Goal: Task Accomplishment & Management: Manage account settings

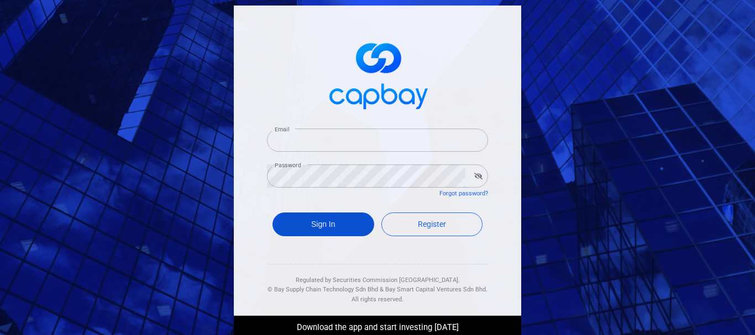
type input "[PERSON_NAME][EMAIL_ADDRESS][DOMAIN_NAME]"
click at [323, 230] on button "Sign In" at bounding box center [323, 225] width 102 height 24
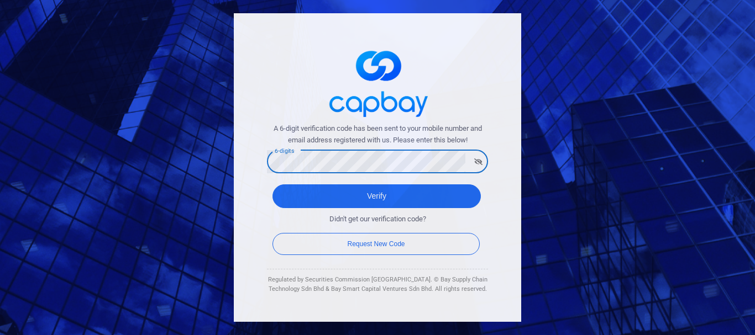
click at [272, 184] on button "Verify" at bounding box center [376, 196] width 208 height 24
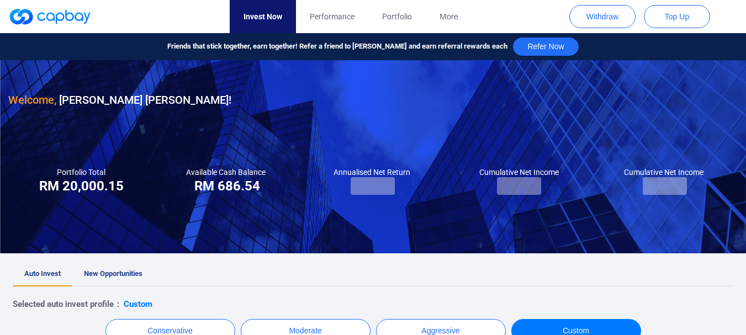
checkbox input "true"
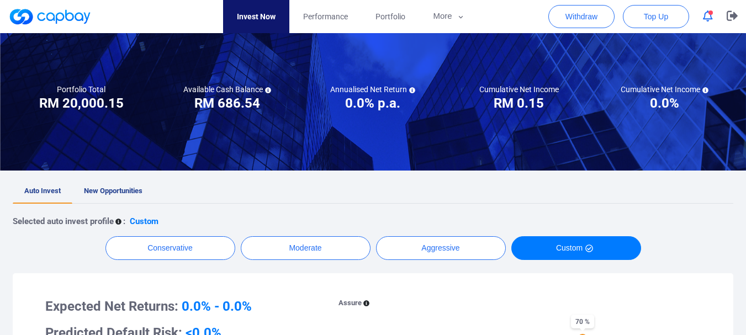
scroll to position [55, 0]
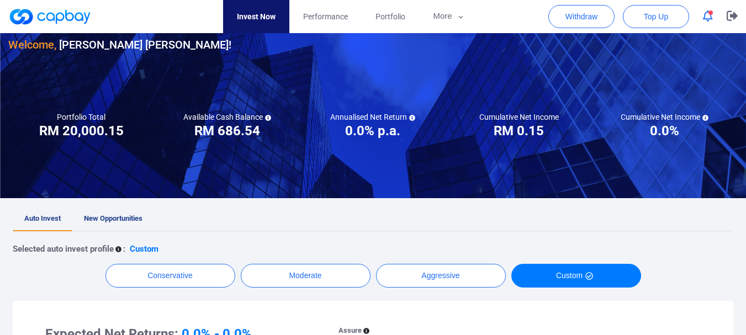
click at [116, 220] on span "New Opportunities" at bounding box center [113, 218] width 59 height 8
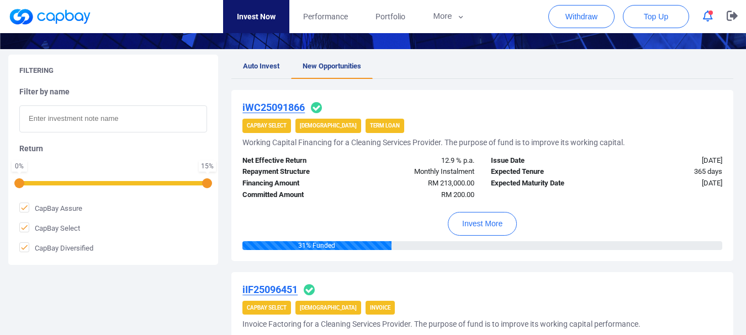
scroll to position [55, 0]
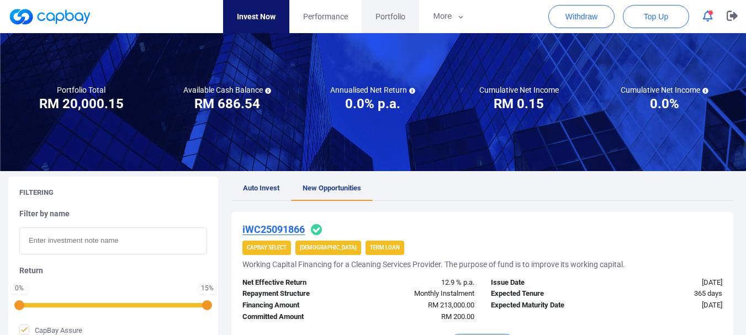
click at [391, 17] on span "Portfolio" at bounding box center [391, 16] width 30 height 12
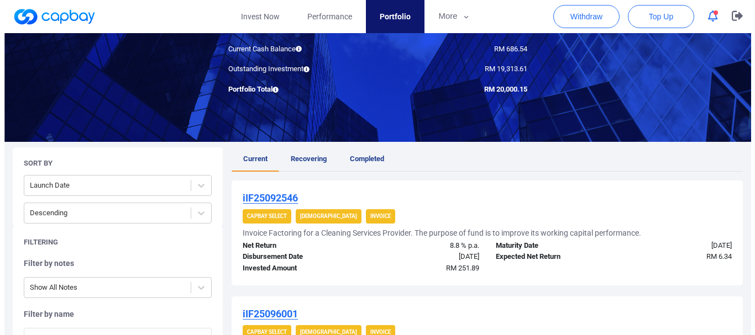
scroll to position [110, 0]
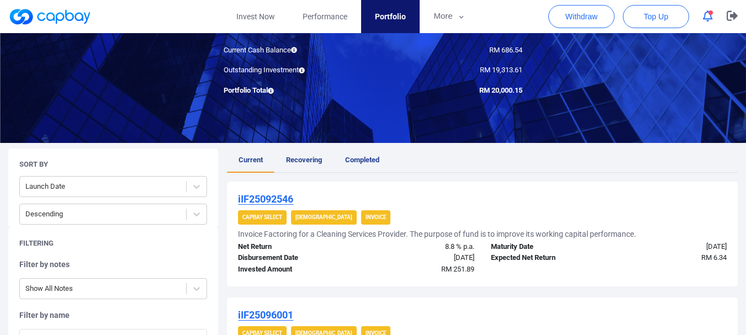
click at [706, 10] on icon "button" at bounding box center [708, 16] width 10 height 12
click at [645, 16] on span "Top Up" at bounding box center [656, 16] width 24 height 11
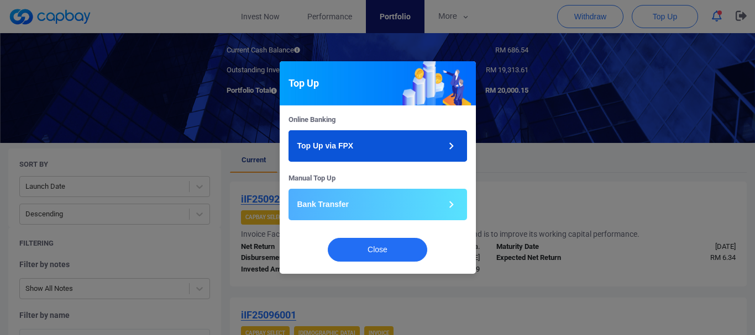
click at [404, 138] on button "Top Up via FPX" at bounding box center [377, 145] width 178 height 31
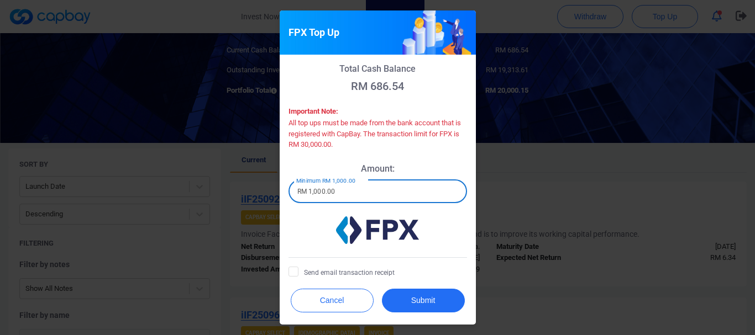
click at [381, 193] on input "RM 1,000.00" at bounding box center [377, 191] width 178 height 23
type input "RM 10,000.00"
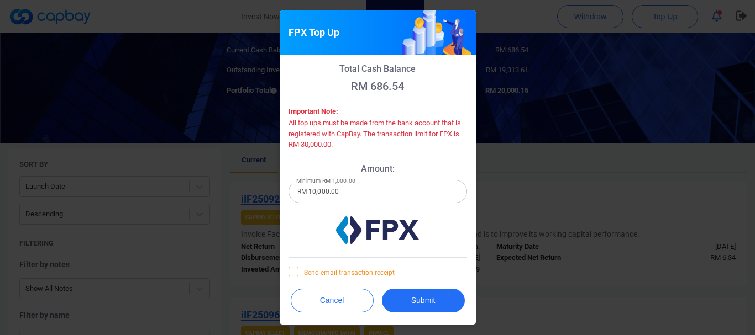
click at [292, 271] on icon at bounding box center [293, 271] width 9 height 9
click at [0, 0] on input "Send email transaction receipt" at bounding box center [0, 0] width 0 height 0
click at [425, 299] on button "Submit" at bounding box center [423, 301] width 83 height 24
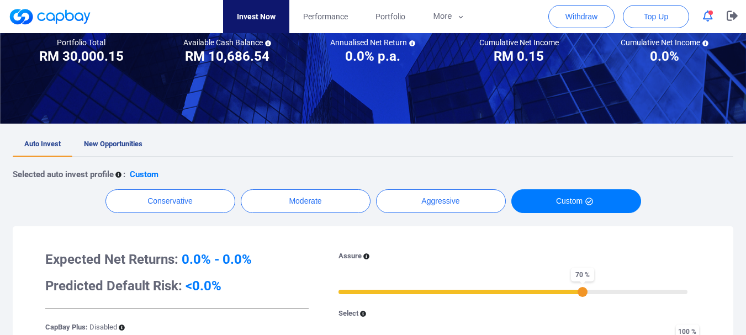
scroll to position [129, 0]
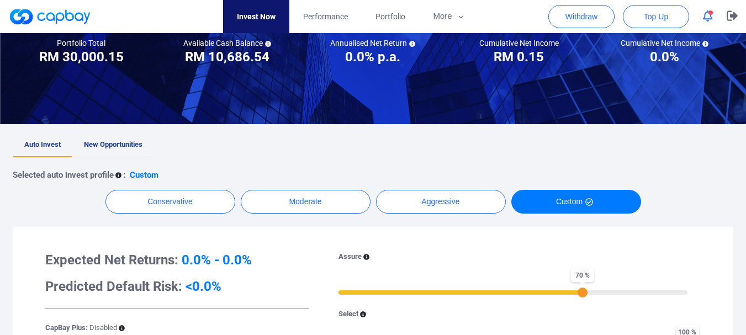
click at [110, 141] on span "New Opportunities" at bounding box center [113, 144] width 59 height 8
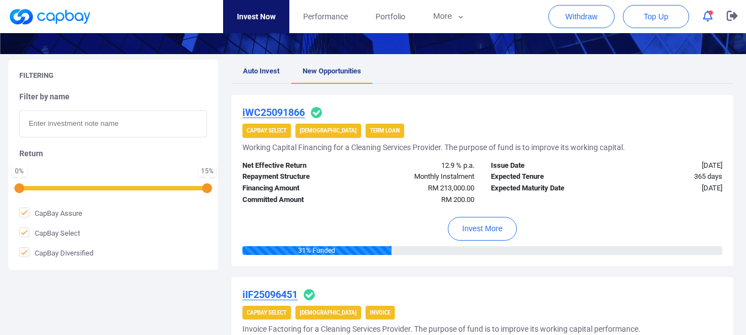
scroll to position [55, 0]
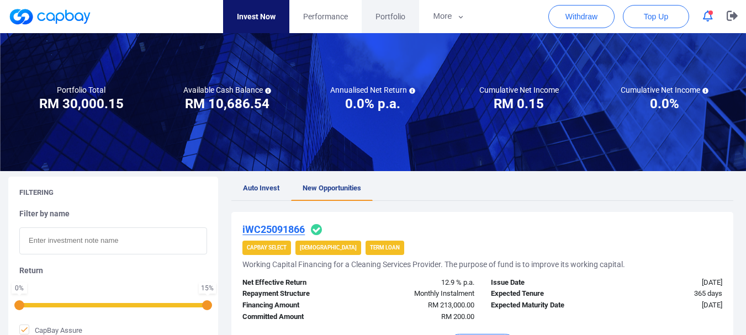
click at [377, 13] on span "Portfolio" at bounding box center [391, 16] width 30 height 12
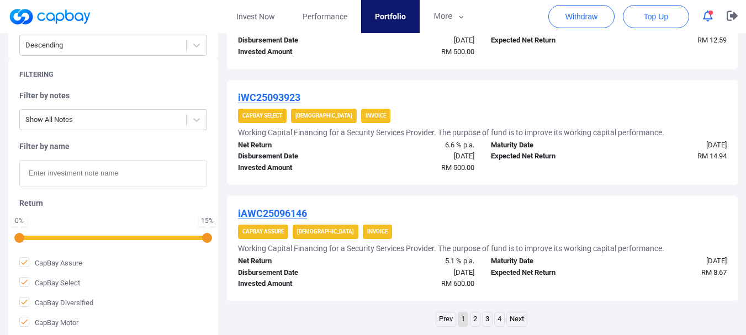
scroll to position [1160, 0]
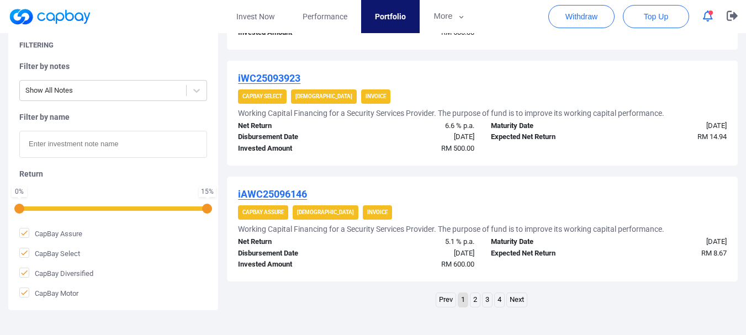
click at [477, 298] on link "2" at bounding box center [475, 300] width 9 height 14
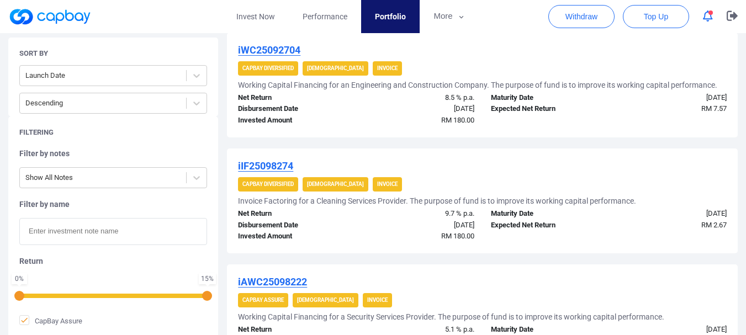
scroll to position [358, 0]
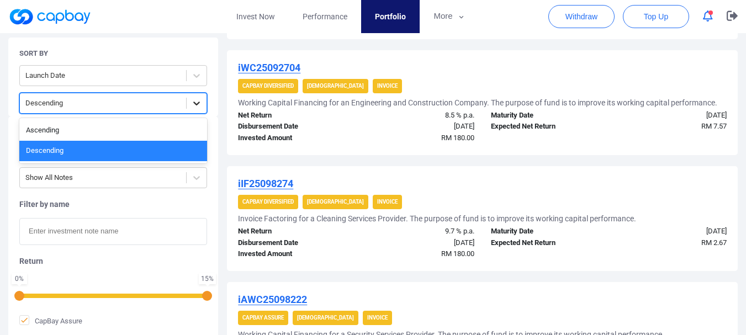
click at [197, 102] on icon at bounding box center [196, 103] width 11 height 11
click at [199, 76] on icon at bounding box center [196, 76] width 7 height 4
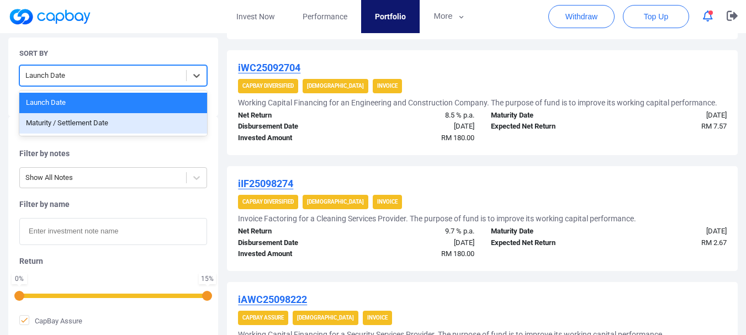
click at [112, 125] on div "Maturity / Settlement Date" at bounding box center [113, 123] width 188 height 20
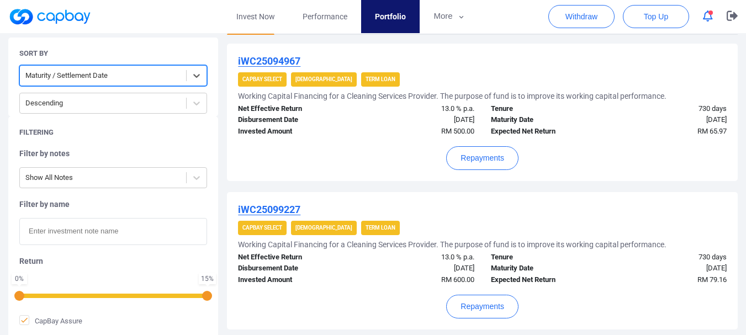
scroll to position [247, 0]
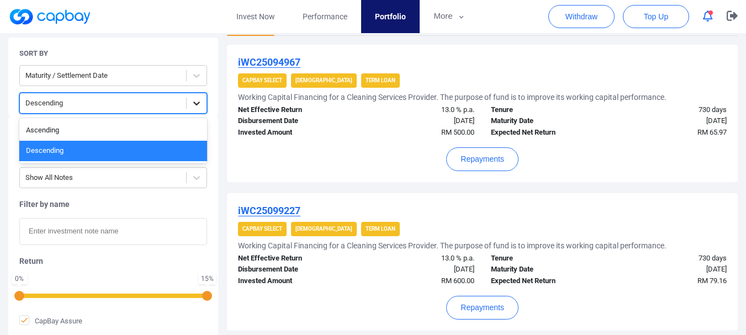
click at [193, 103] on icon at bounding box center [196, 103] width 11 height 11
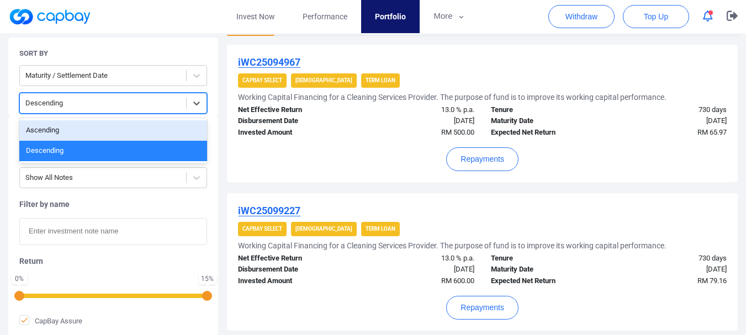
click at [113, 128] on div "Ascending" at bounding box center [113, 130] width 188 height 20
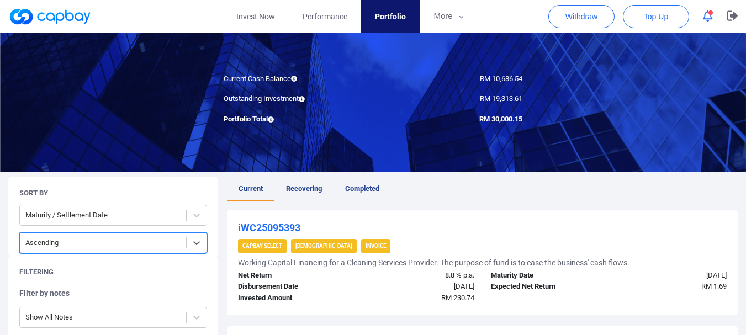
scroll to position [27, 0]
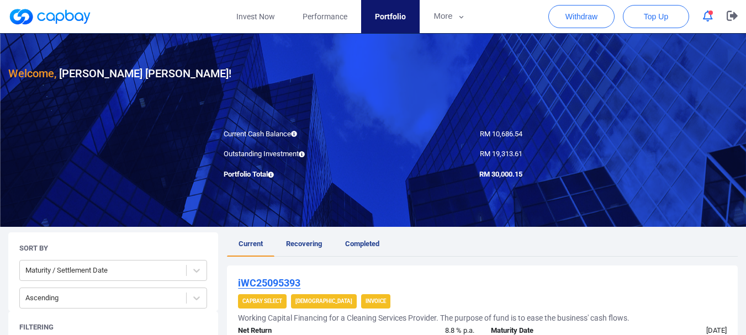
click at [705, 12] on icon "button" at bounding box center [708, 16] width 10 height 12
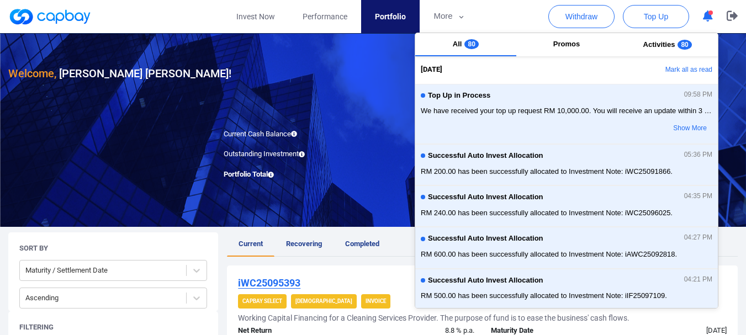
click at [708, 17] on icon "button" at bounding box center [708, 16] width 10 height 12
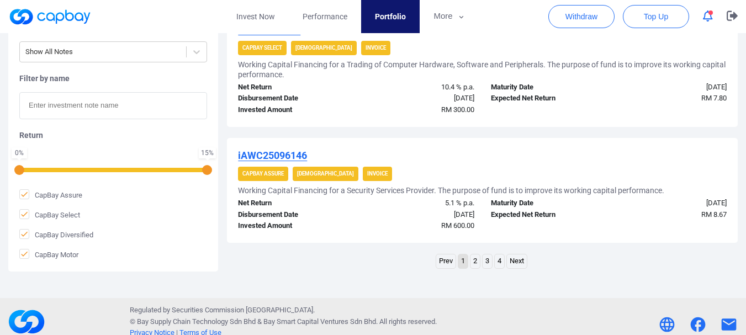
scroll to position [1219, 0]
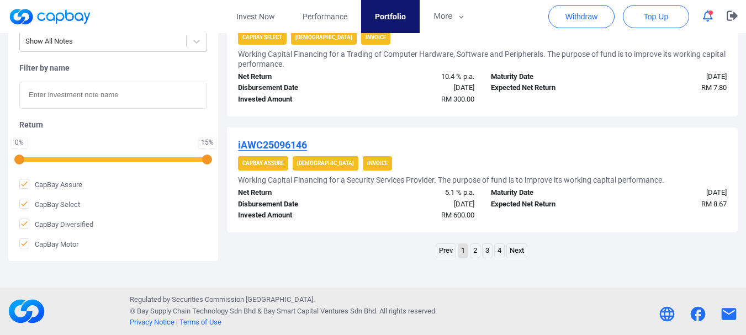
click at [473, 249] on link "2" at bounding box center [475, 251] width 9 height 14
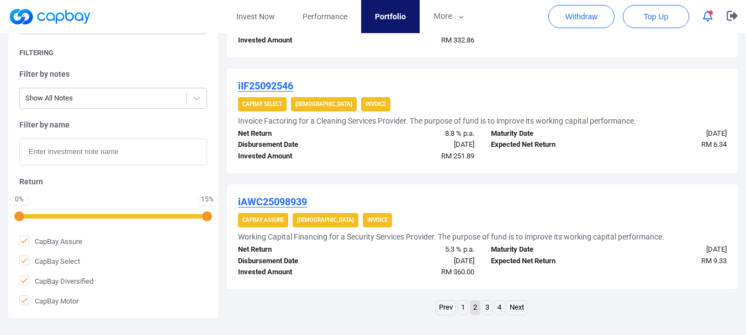
scroll to position [1154, 0]
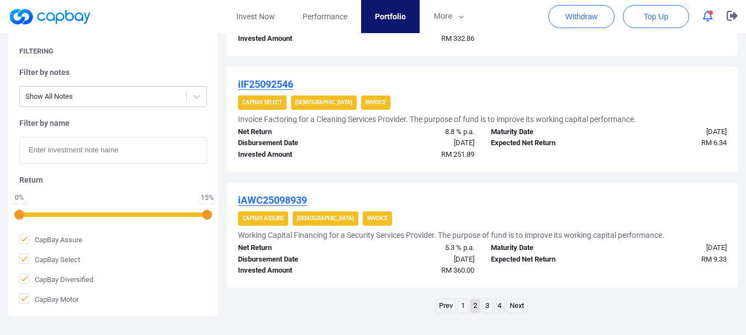
click at [487, 305] on link "3" at bounding box center [487, 306] width 9 height 14
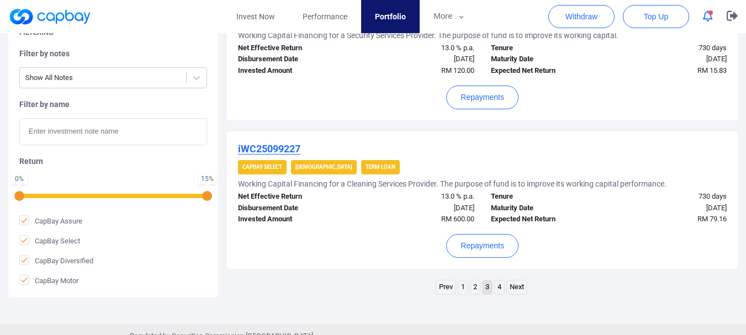
scroll to position [1307, 0]
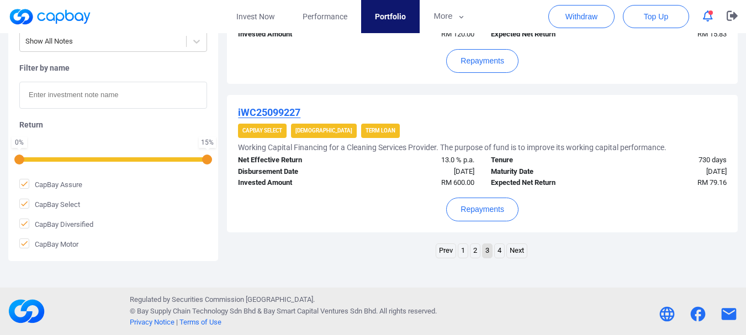
click at [500, 252] on link "4" at bounding box center [499, 251] width 9 height 14
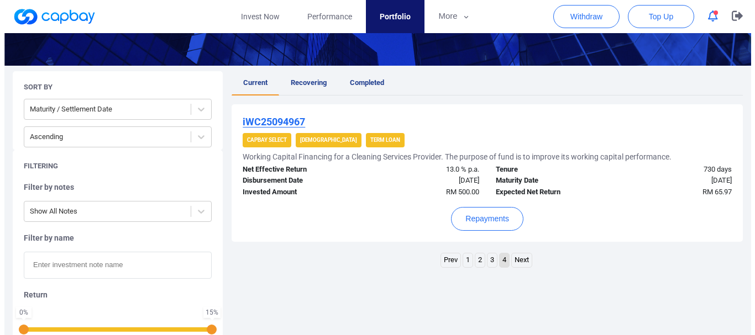
scroll to position [137, 0]
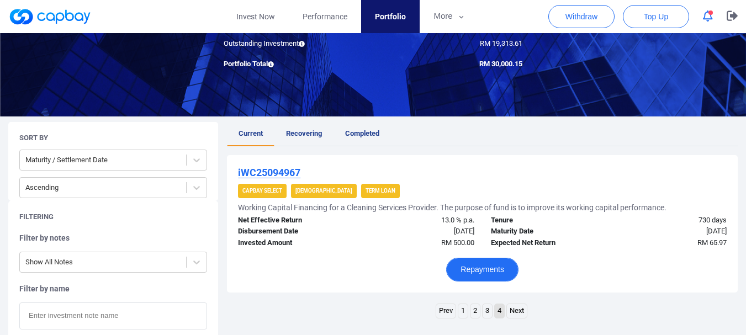
click at [475, 273] on button "Repayments" at bounding box center [482, 270] width 72 height 24
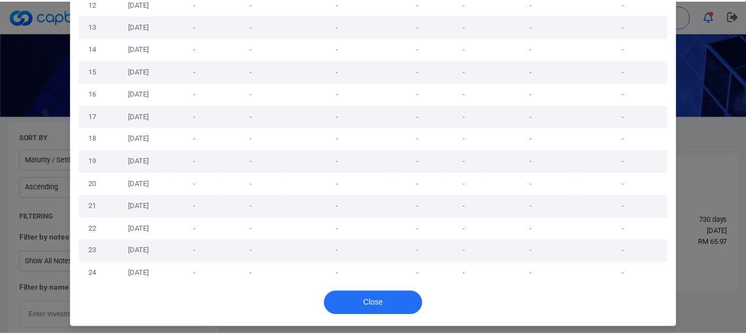
scroll to position [341, 0]
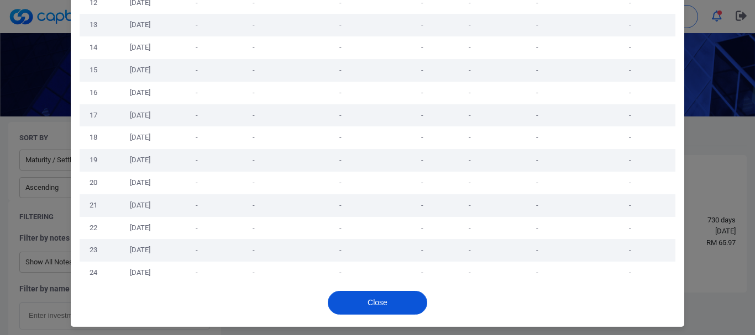
click at [395, 300] on button "Close" at bounding box center [377, 303] width 99 height 24
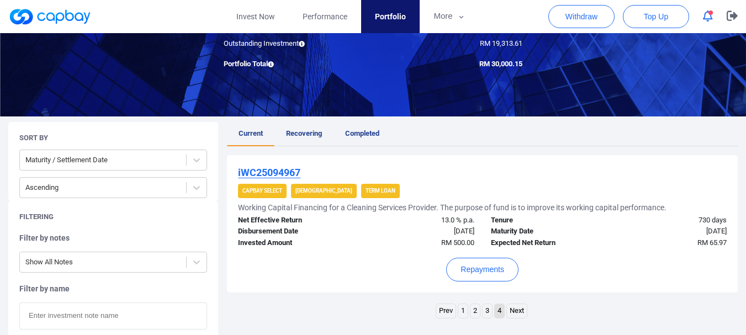
click at [488, 311] on link "3" at bounding box center [487, 311] width 9 height 14
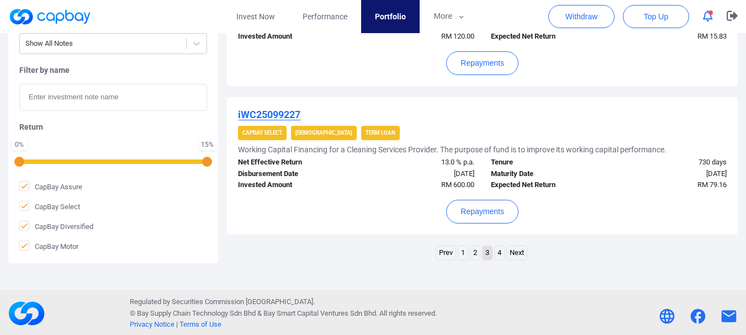
scroll to position [1307, 0]
